Goal: Check status: Check status

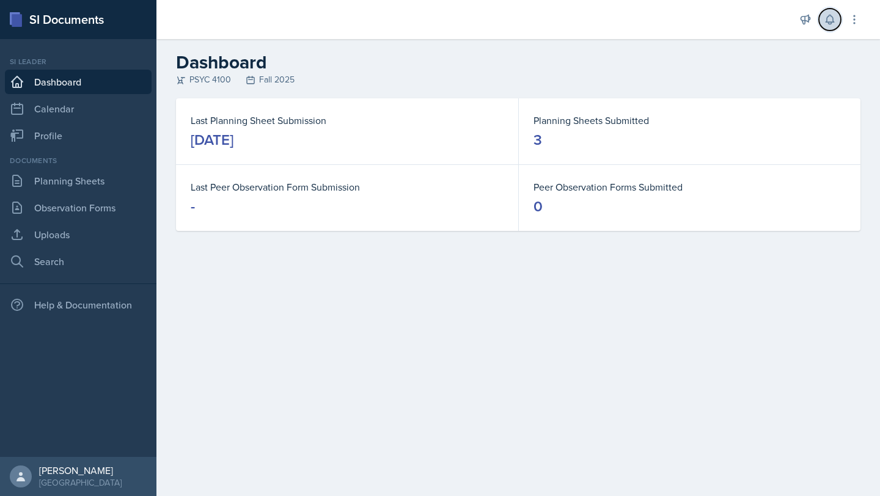
click at [825, 24] on icon at bounding box center [830, 19] width 12 height 12
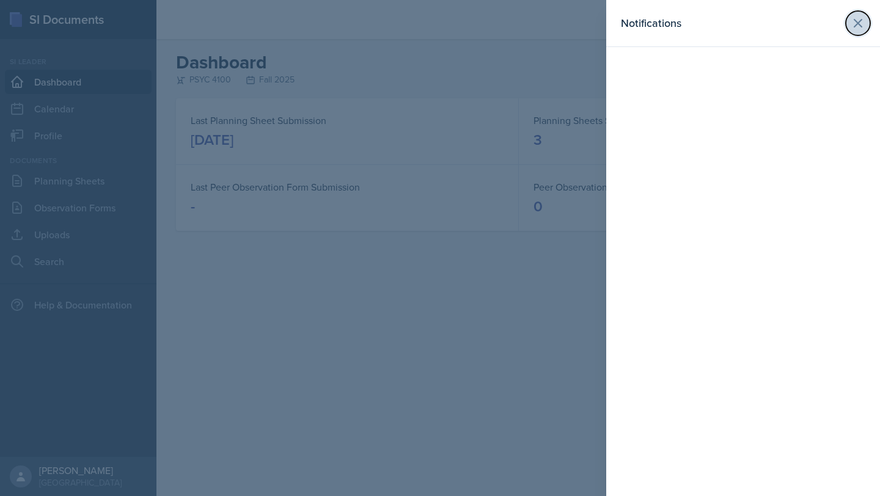
click at [858, 26] on icon at bounding box center [858, 23] width 15 height 15
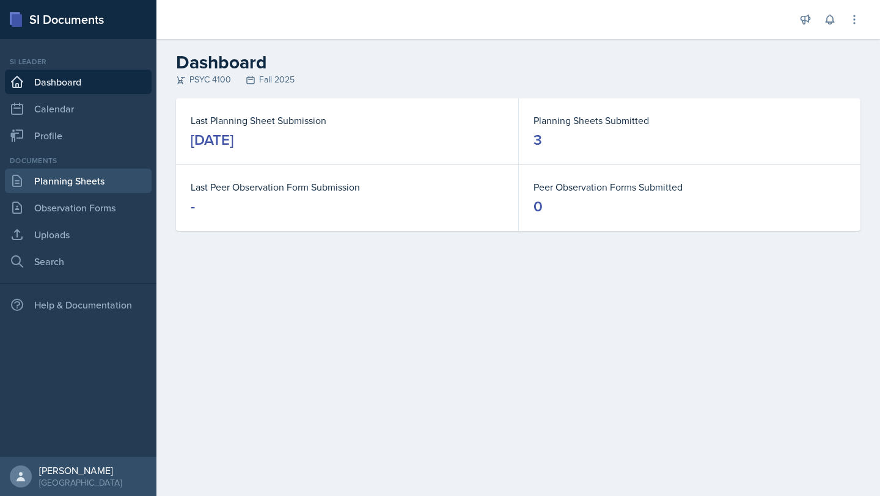
click at [103, 175] on link "Planning Sheets" at bounding box center [78, 181] width 147 height 24
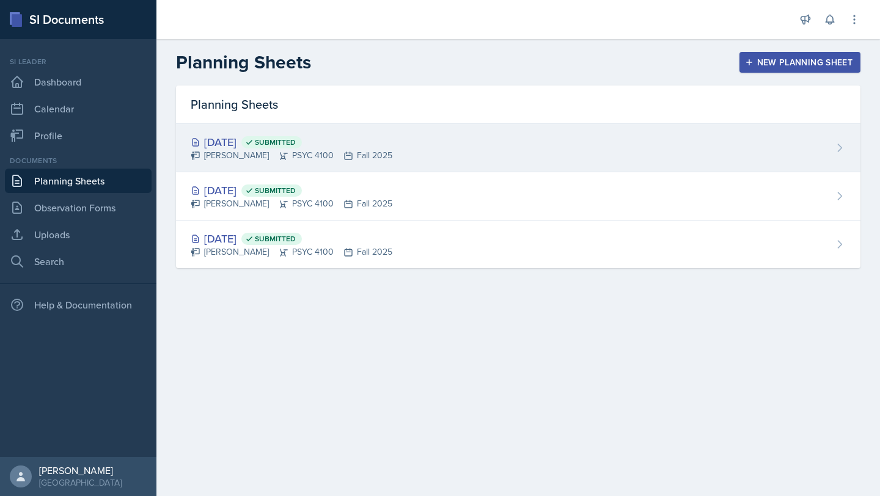
click at [549, 161] on div "[DATE] Submitted [PERSON_NAME] PSYC 4100 Fall 2025" at bounding box center [518, 148] width 685 height 48
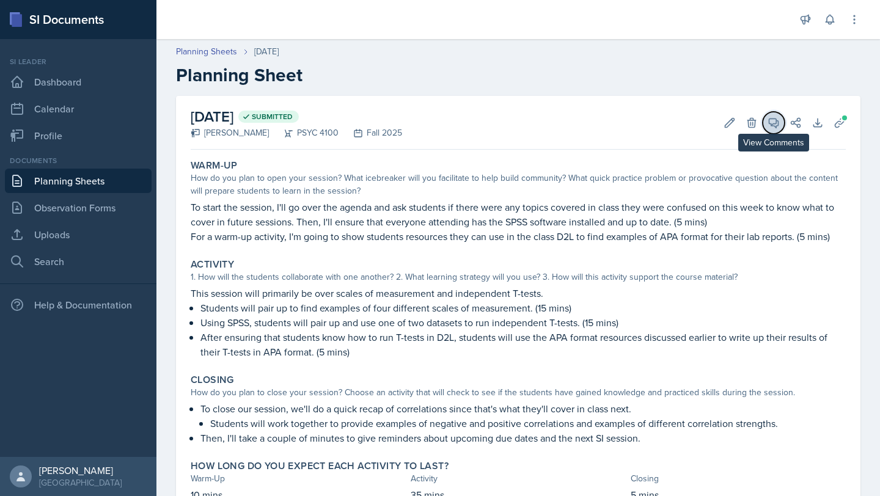
click at [768, 122] on icon at bounding box center [774, 123] width 12 height 12
